Goal: Transaction & Acquisition: Purchase product/service

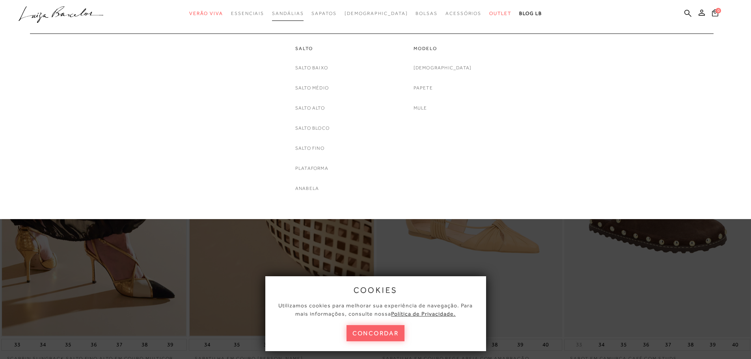
click at [303, 12] on span "Sandálias" at bounding box center [288, 14] width 32 height 6
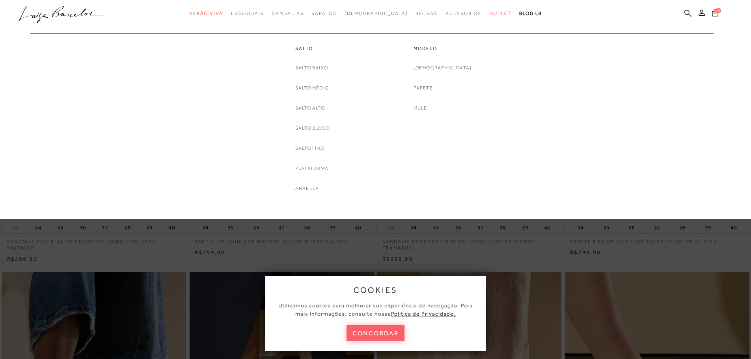
scroll to position [118, 0]
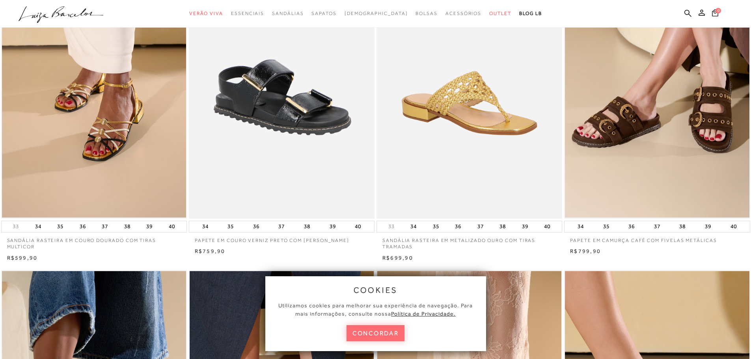
click at [388, 330] on button "concordar" at bounding box center [375, 333] width 58 height 16
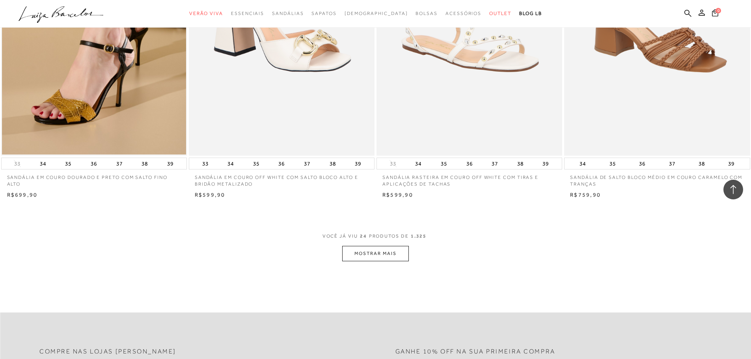
scroll to position [1852, 0]
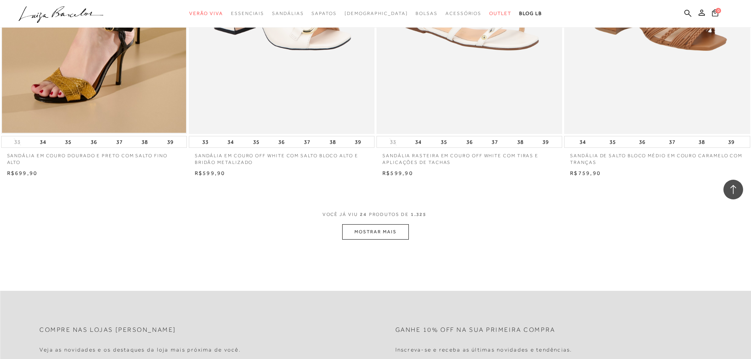
click at [385, 231] on button "MOSTRAR MAIS" at bounding box center [375, 231] width 66 height 15
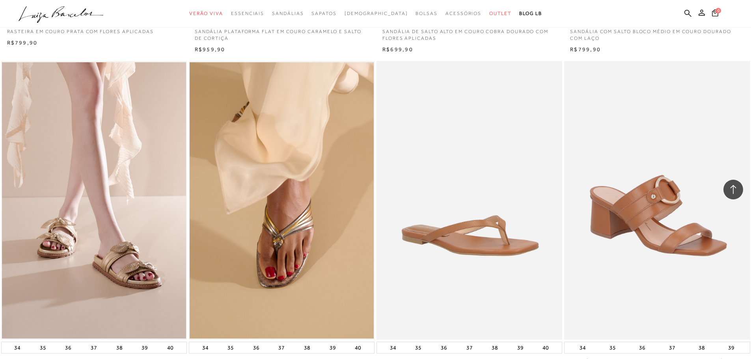
scroll to position [3585, 0]
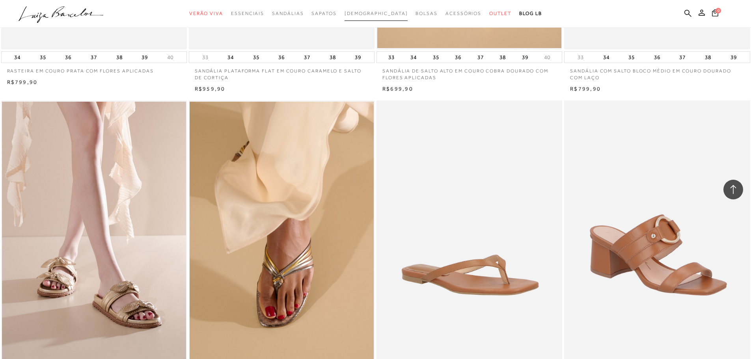
click at [379, 12] on span "[DEMOGRAPHIC_DATA]" at bounding box center [375, 14] width 63 height 6
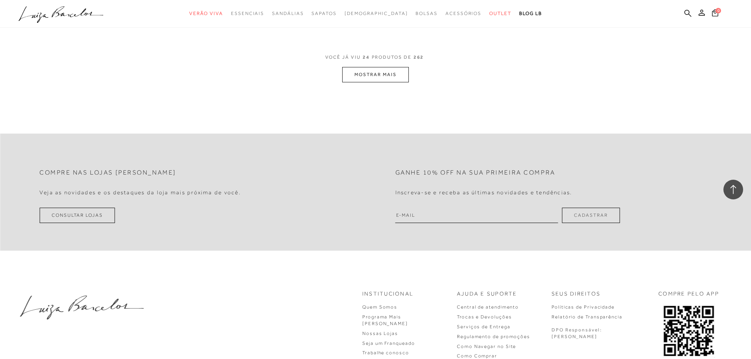
scroll to position [2009, 0]
click at [374, 72] on button "MOSTRAR MAIS" at bounding box center [375, 74] width 66 height 15
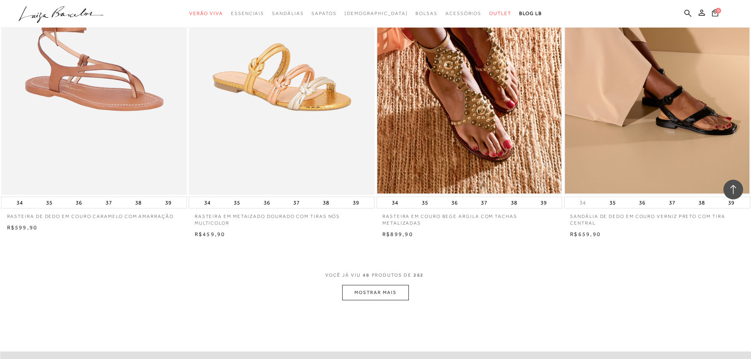
scroll to position [3901, 0]
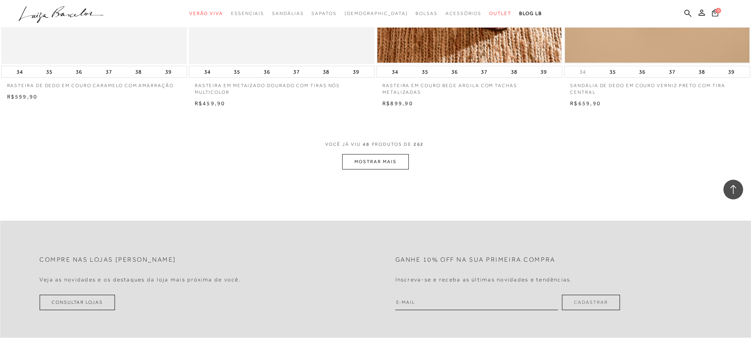
click at [383, 164] on button "MOSTRAR MAIS" at bounding box center [375, 161] width 66 height 15
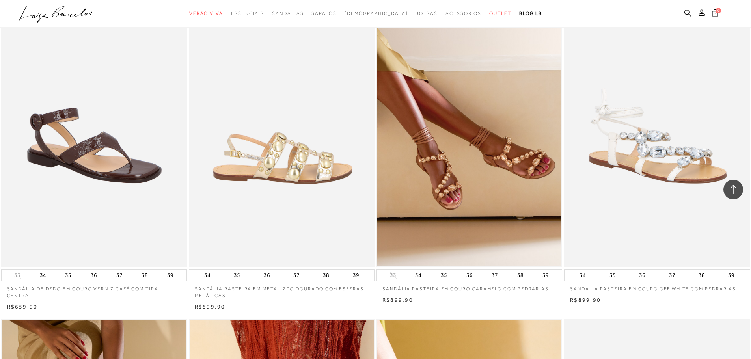
scroll to position [4019, 0]
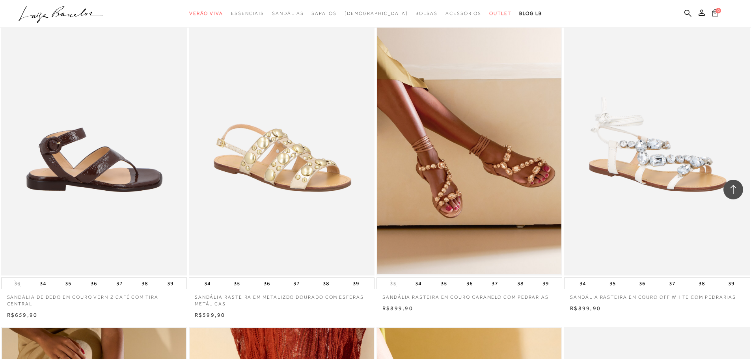
click at [122, 205] on img at bounding box center [94, 136] width 185 height 279
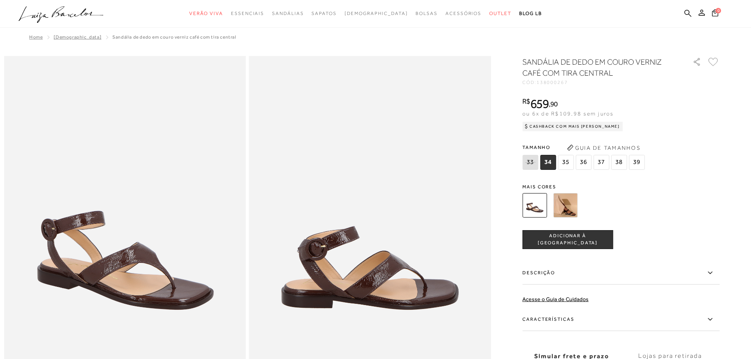
click at [571, 201] on img at bounding box center [565, 205] width 24 height 24
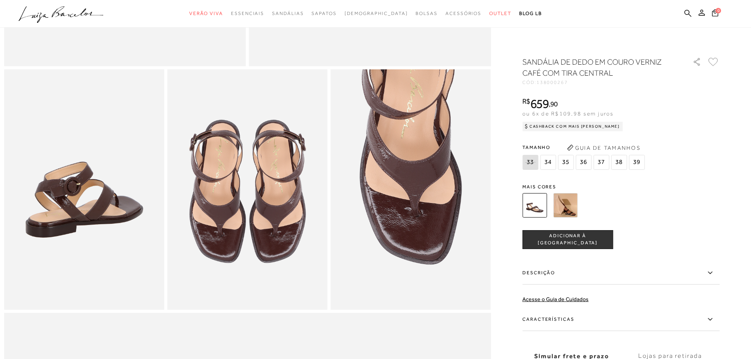
scroll to position [420, 0]
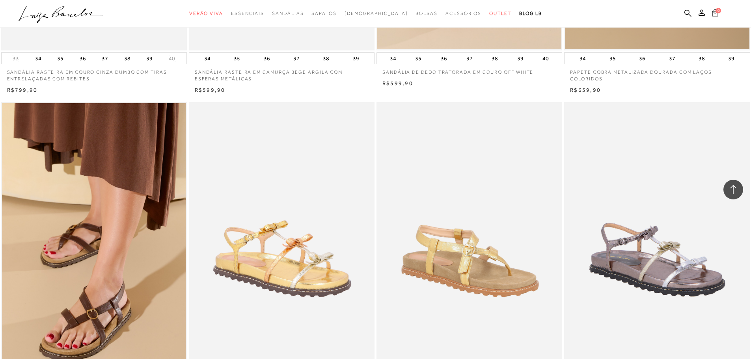
scroll to position [4925, 0]
